Goal: Obtain resource: Download file/media

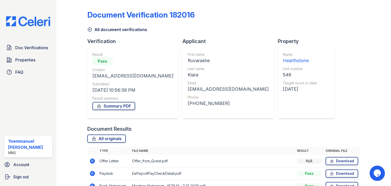
scroll to position [29, 0]
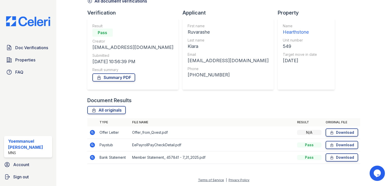
click at [328, 138] on td "Download" at bounding box center [341, 132] width 37 height 12
click at [343, 134] on link "Download" at bounding box center [341, 132] width 33 height 8
click at [25, 61] on span "Properties" at bounding box center [25, 60] width 20 height 6
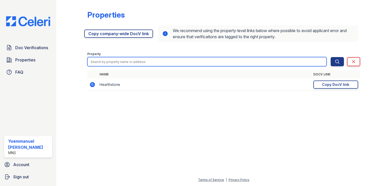
click at [135, 59] on input "search" at bounding box center [206, 61] width 239 height 9
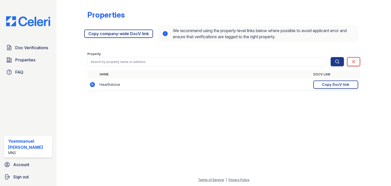
click at [106, 84] on td "Hearthstone" at bounding box center [204, 84] width 214 height 12
click at [23, 49] on span "Doc Verifications" at bounding box center [31, 48] width 33 height 6
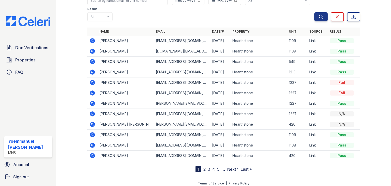
scroll to position [37, 0]
click at [203, 169] on link "2" at bounding box center [204, 168] width 2 height 5
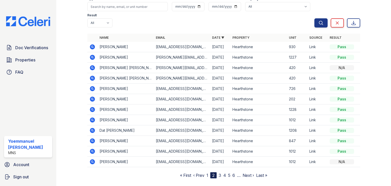
scroll to position [32, 0]
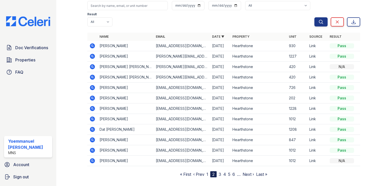
click at [208, 172] on nav "« First ‹ Prev 1 2 3 4 5 6 … Next › Last »" at bounding box center [223, 174] width 87 height 6
click at [206, 173] on link "1" at bounding box center [207, 174] width 2 height 5
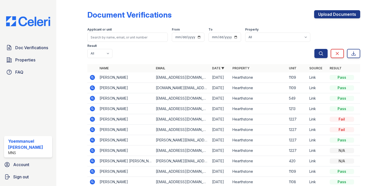
click at [91, 79] on icon at bounding box center [92, 77] width 5 height 5
